Goal: Answer question/provide support: Share knowledge or assist other users

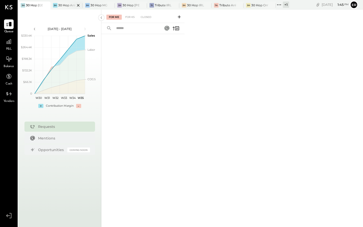
click at [61, 4] on div "30 Hop Ankeny" at bounding box center [66, 5] width 17 height 4
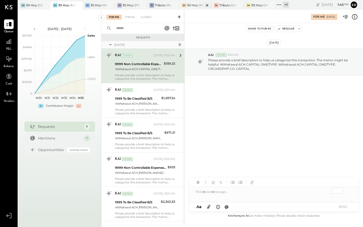
click at [192, 8] on div "3H 30 Hop IRL" at bounding box center [195, 6] width 32 height 8
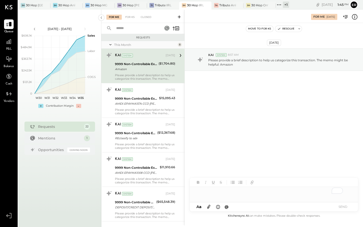
click at [138, 73] on div "KAI System [DATE] 9999 Non-Controllable Expenses:Other Income and Expenses:To B…" at bounding box center [145, 65] width 60 height 29
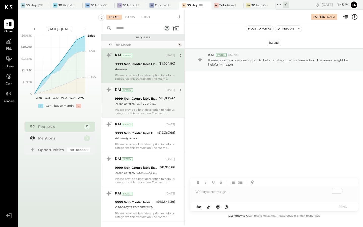
click at [140, 109] on div "Please provide a brief description to help us categorize this transaction. The …" at bounding box center [145, 111] width 60 height 7
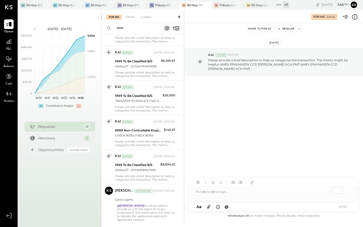
scroll to position [605, 0]
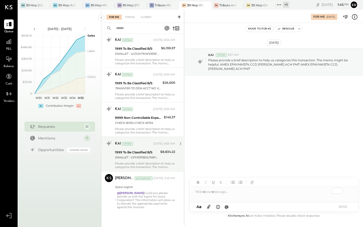
click at [147, 162] on div "Please provide a brief description to help us categorize this transaction. The …" at bounding box center [145, 165] width 60 height 7
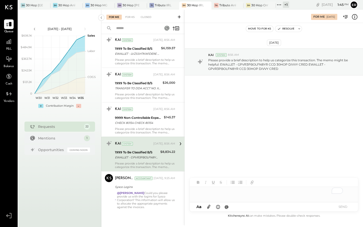
click at [228, 193] on div "To enrich screen reader interactions, please activate Accessibility in Grammarl…" at bounding box center [274, 192] width 168 height 10
click at [338, 205] on button "SEND" at bounding box center [343, 206] width 20 height 7
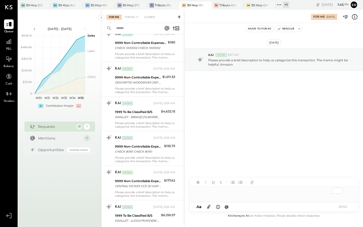
scroll to position [571, 0]
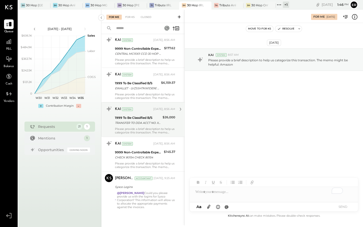
click at [147, 126] on div "KAI System [DATE], 8:56 AM 1999 To Be Classified B/S TRANSFER TO DDA ACCT NO. X…" at bounding box center [145, 119] width 60 height 29
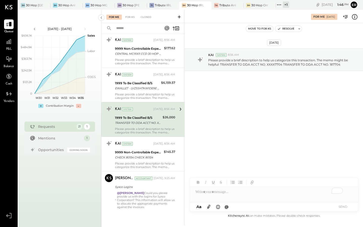
click at [215, 192] on div "To enrich screen reader interactions, please activate Accessibility in Grammarl…" at bounding box center [274, 192] width 168 height 10
click at [348, 206] on button "SEND" at bounding box center [343, 206] width 20 height 7
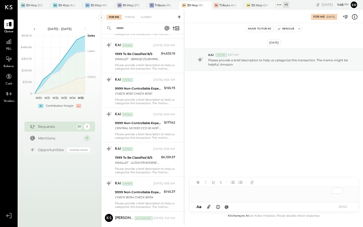
scroll to position [536, 0]
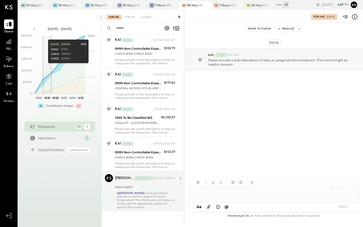
click at [148, 199] on div "@[PERSON_NAME] Could you please provide us with the logins for Sysco Corporatio…" at bounding box center [146, 200] width 58 height 18
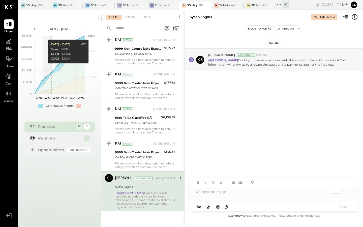
click at [149, 190] on div "[PERSON_NAME] Accountant [DATE], 9:25 AM Sysco Logins @[PERSON_NAME] Could you …" at bounding box center [145, 191] width 60 height 35
click at [210, 188] on div "To enrich screen reader interactions, please activate Accessibility in Grammarl…" at bounding box center [274, 192] width 168 height 10
click at [345, 206] on button "SEND" at bounding box center [343, 206] width 20 height 7
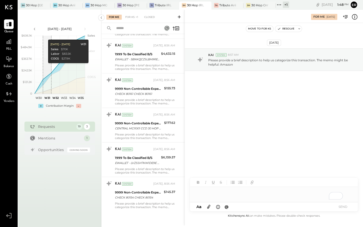
scroll to position [496, 0]
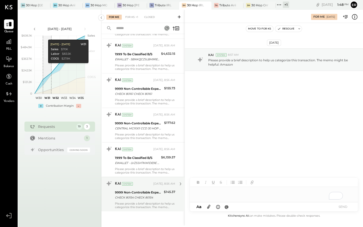
click at [133, 194] on div "9999 Non-Controllable Expenses:Other Income and Expenses:To Be Classified P&L" at bounding box center [138, 192] width 47 height 5
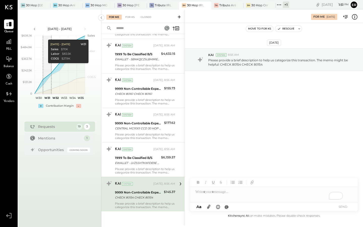
click at [206, 194] on div "To enrich screen reader interactions, please activate Accessibility in Grammarl…" at bounding box center [274, 194] width 168 height 15
click at [345, 205] on button "SEND" at bounding box center [343, 206] width 20 height 7
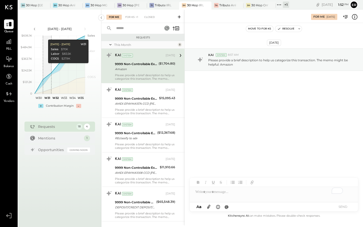
click at [142, 71] on div "Amazon" at bounding box center [136, 69] width 42 height 5
click at [144, 73] on div "KAI System [DATE] 9999 Non-Controllable Expenses:Other Income and Expenses:To B…" at bounding box center [145, 65] width 60 height 29
click at [213, 191] on div "To enrich screen reader interactions, please activate Accessibility in Grammarl…" at bounding box center [274, 192] width 168 height 10
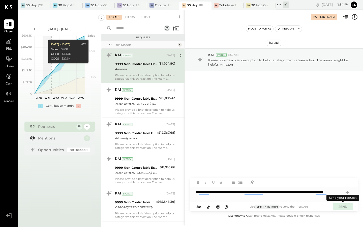
click at [345, 206] on button "SEND" at bounding box center [343, 206] width 20 height 7
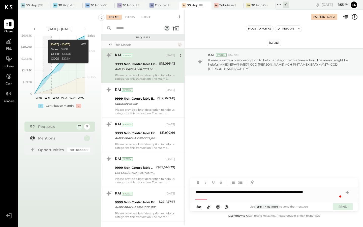
click at [341, 205] on button "SEND" at bounding box center [343, 206] width 20 height 7
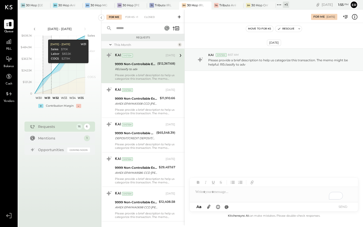
click at [157, 76] on div "Please provide a brief description to help us categorize this transaction. The …" at bounding box center [145, 76] width 60 height 7
click at [218, 193] on div "To enrich screen reader interactions, please activate Accessibility in Grammarl…" at bounding box center [274, 194] width 168 height 15
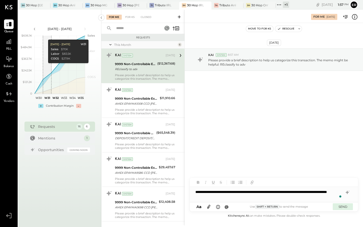
click at [342, 206] on button "SEND" at bounding box center [343, 206] width 20 height 7
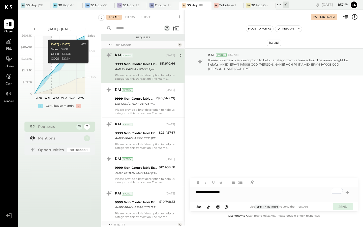
click at [347, 208] on button "SEND" at bounding box center [343, 206] width 20 height 7
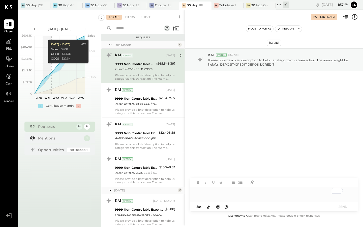
click at [143, 76] on div "Please provide a brief description to help us categorize this transaction. The …" at bounding box center [145, 76] width 60 height 7
click at [220, 192] on div "To enrich screen reader interactions, please activate Accessibility in Grammarl…" at bounding box center [274, 192] width 168 height 10
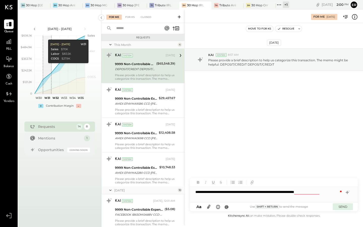
click at [343, 207] on button "SEND" at bounding box center [343, 206] width 20 height 7
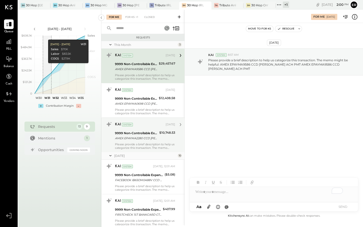
click at [155, 77] on div "Please provide a brief description to help us categorize this transaction. The …" at bounding box center [145, 76] width 60 height 7
click at [245, 192] on div "To enrich screen reader interactions, please activate Accessibility in Grammarl…" at bounding box center [274, 192] width 168 height 10
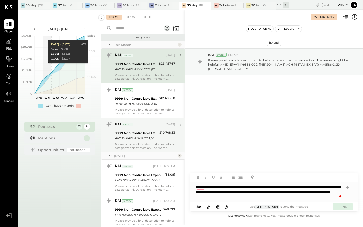
click at [340, 206] on button "SEND" at bounding box center [343, 206] width 20 height 7
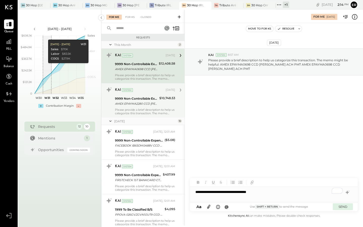
click at [337, 206] on button "SEND" at bounding box center [343, 206] width 20 height 7
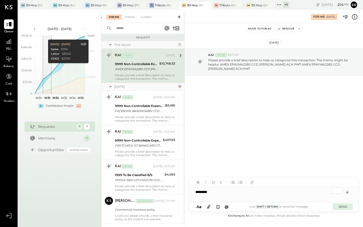
click at [348, 209] on button "SEND" at bounding box center [343, 206] width 20 height 7
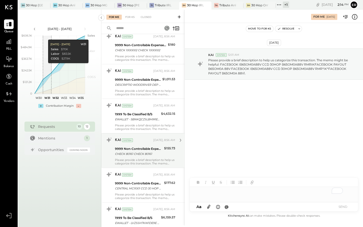
scroll to position [148, 0]
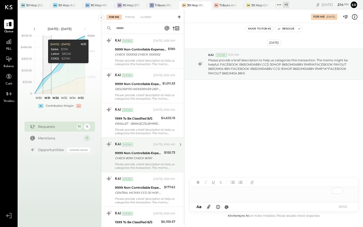
click at [147, 128] on div "KAI System [DATE], 8:56 AM 1999 To Be Classified B/S EWALLET - 5BNKQCZSLBH9RE C…" at bounding box center [145, 120] width 60 height 29
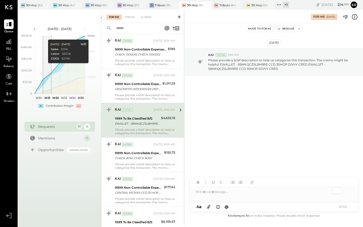
click at [234, 193] on div "To enrich screen reader interactions, please activate Accessibility in Grammarl…" at bounding box center [274, 192] width 168 height 10
click at [245, 193] on div "**********" at bounding box center [274, 192] width 168 height 10
click at [341, 207] on button "SEND" at bounding box center [343, 206] width 20 height 7
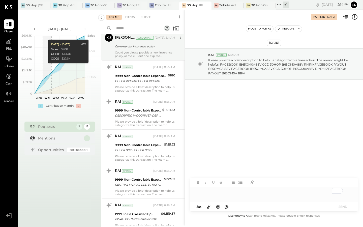
scroll to position [119, 0]
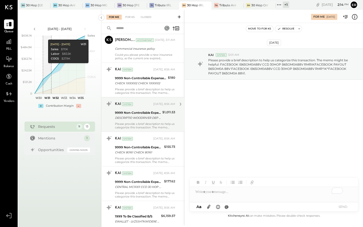
click at [146, 115] on div "9999 Non-Controllable Expenses:Other Income and Expenses:To Be Classified P&L" at bounding box center [138, 112] width 46 height 5
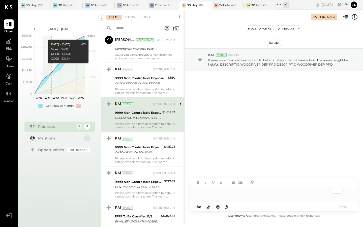
click at [232, 194] on div "To enrich screen reader interactions, please activate Accessibility in Grammarl…" at bounding box center [274, 192] width 168 height 10
click at [341, 207] on button "SEND" at bounding box center [343, 206] width 20 height 7
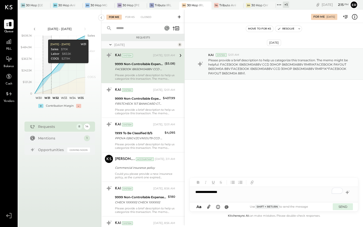
click at [342, 209] on button "SEND" at bounding box center [343, 206] width 20 height 7
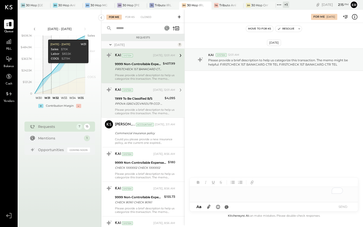
click at [148, 110] on div "Please provide a brief description to help us categorize this transaction. The …" at bounding box center [145, 111] width 60 height 7
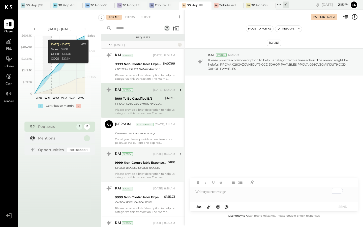
click at [147, 168] on div "CHECK 1000002 CHECK 1000002" at bounding box center [140, 167] width 51 height 5
